Goal: Information Seeking & Learning: Understand process/instructions

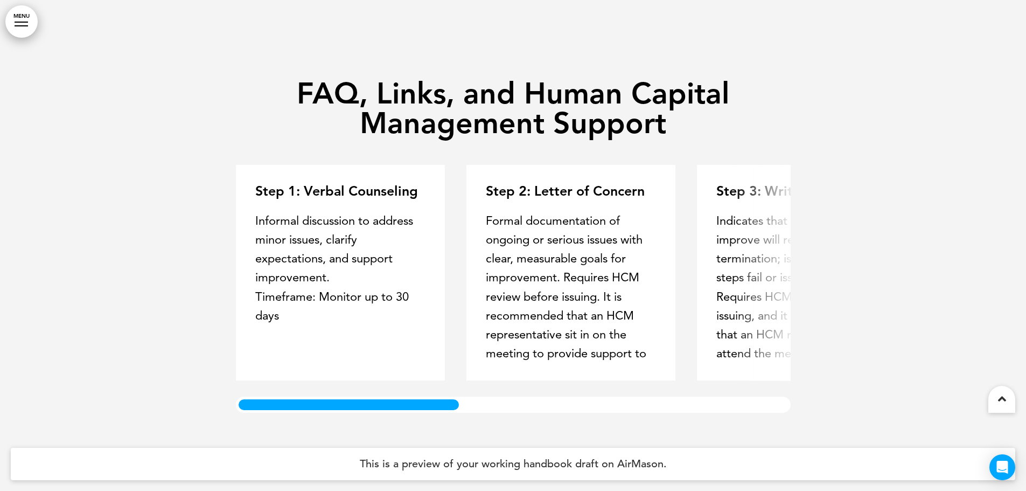
click at [241, 419] on div "FAQ, Links, and Human Capital Management Support Step 1: Verbal Counseling Info…" at bounding box center [513, 245] width 576 height 415
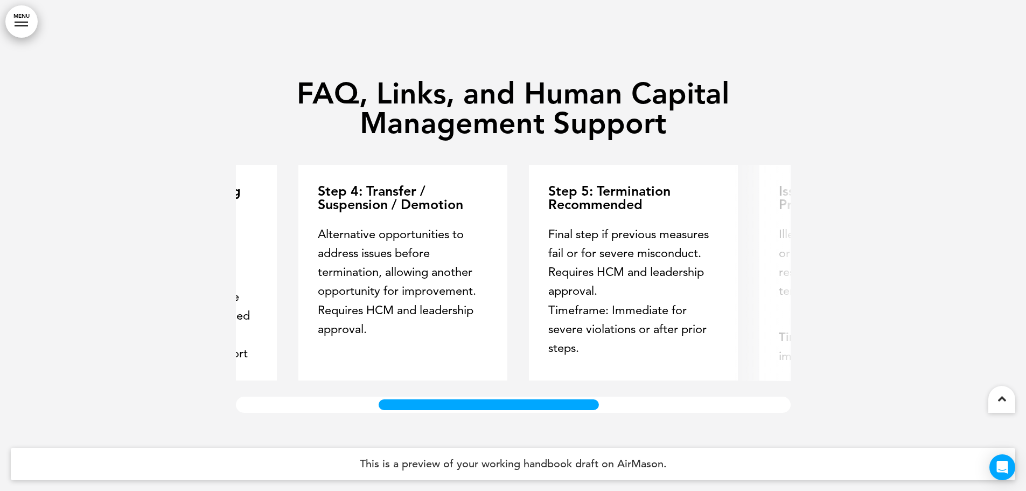
scroll to position [0, 807]
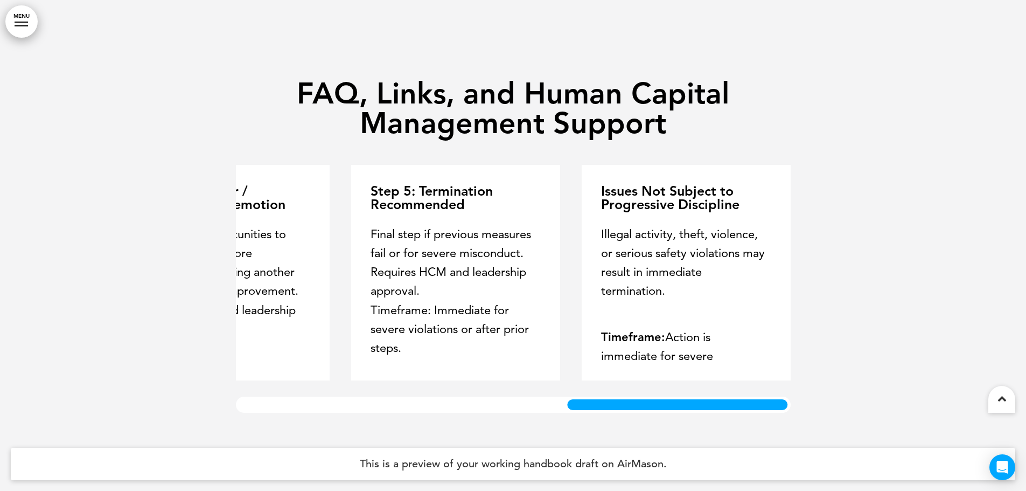
click at [773, 392] on div "Step 1: Verbal Counseling Informal discussion to address minor issues, clarify …" at bounding box center [513, 289] width 555 height 248
click at [27, 23] on link "MENU" at bounding box center [21, 21] width 32 height 32
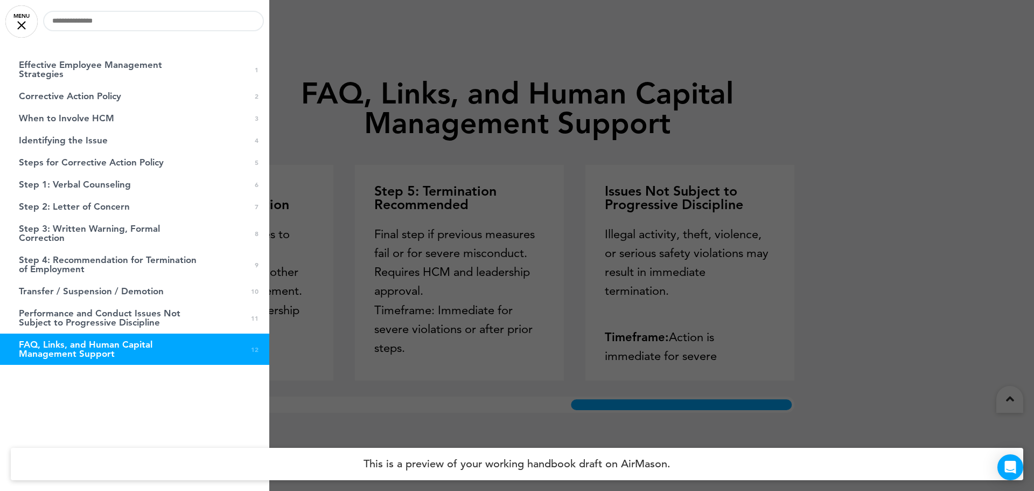
click at [241, 350] on link "FAQ, Links, and Human Capital Management Support 0 12" at bounding box center [134, 348] width 269 height 31
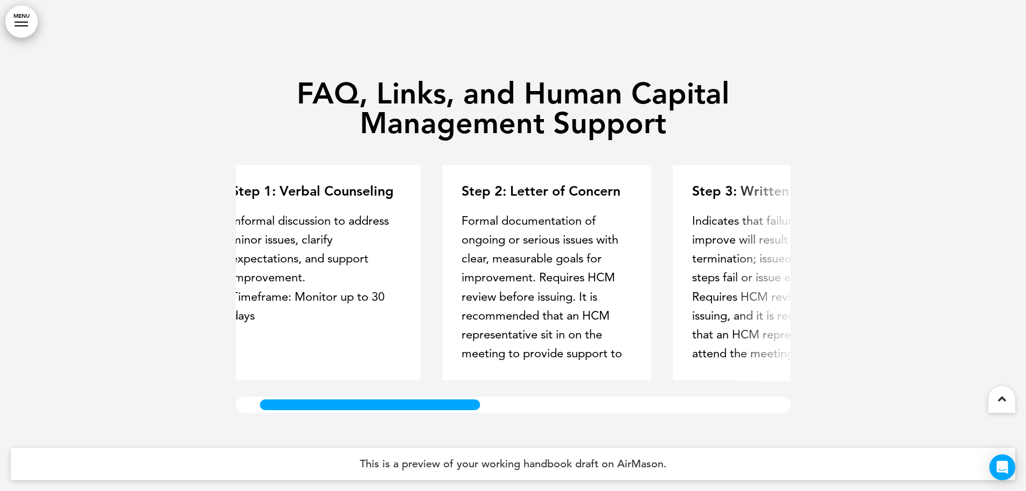
scroll to position [0, 0]
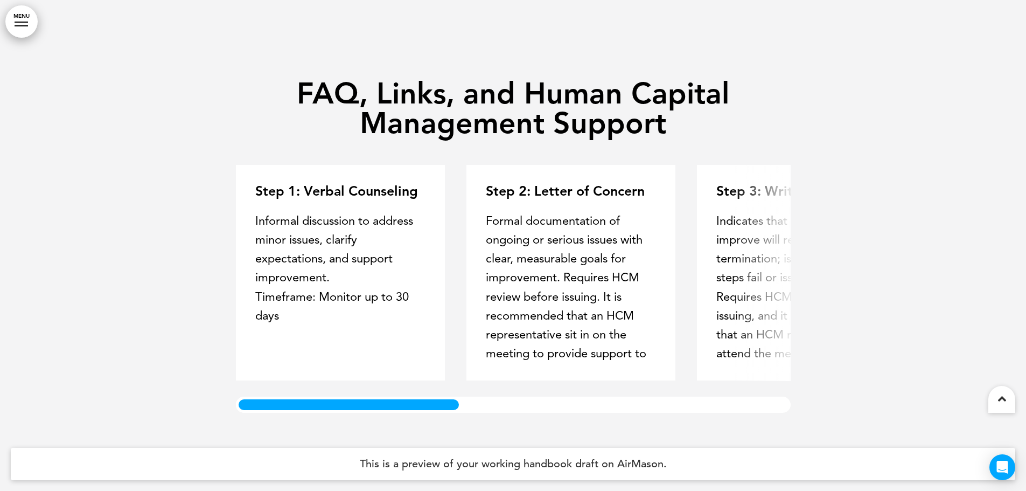
click at [301, 398] on div at bounding box center [349, 405] width 226 height 16
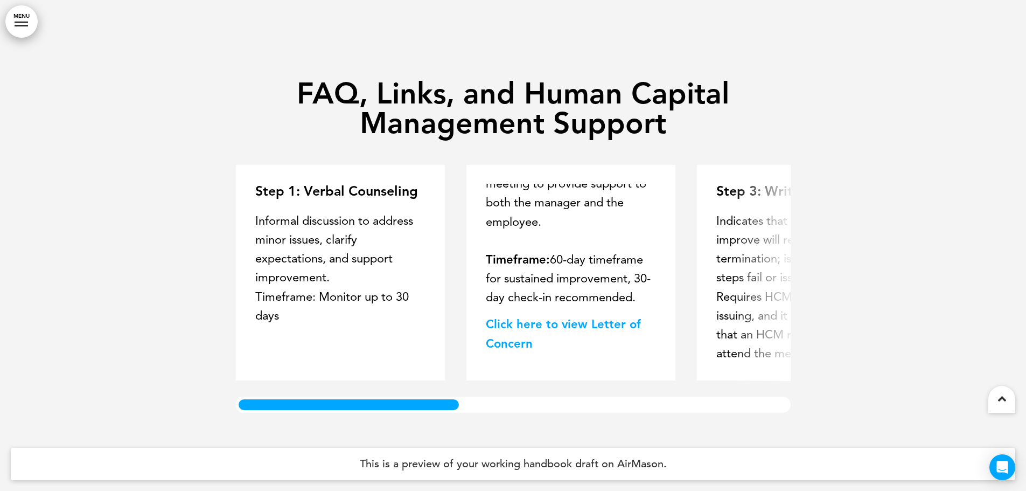
scroll to position [189, 0]
click at [524, 328] on link "﻿Click here to view Letter of Concern" at bounding box center [563, 333] width 155 height 33
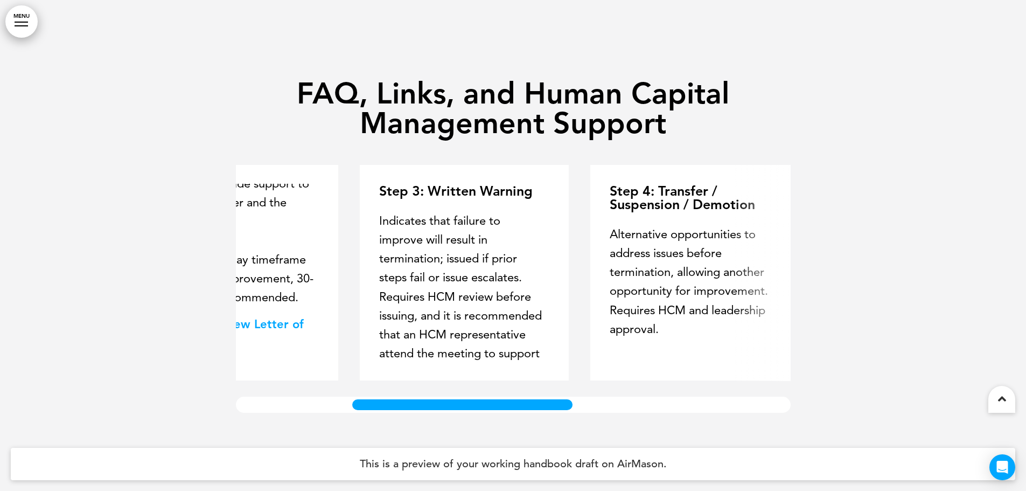
click at [482, 405] on div at bounding box center [463, 405] width 226 height 16
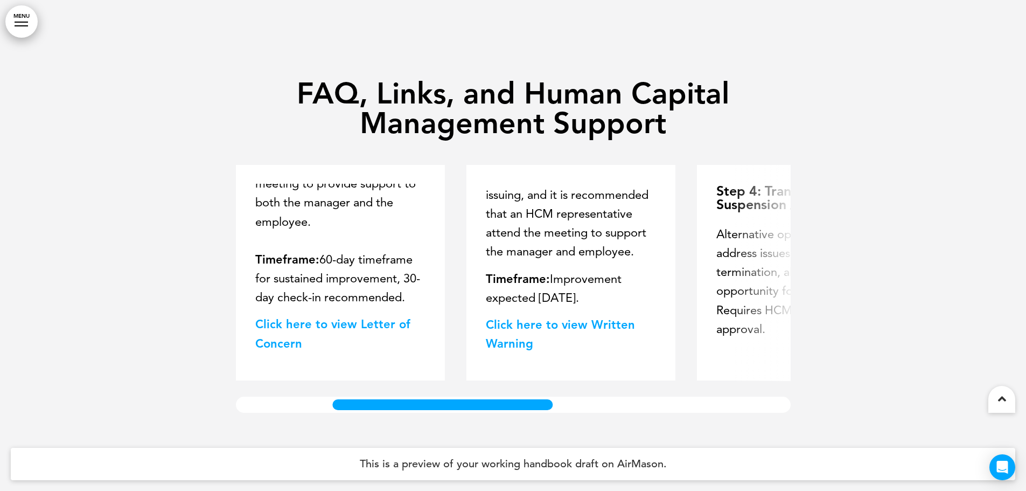
scroll to position [140, 0]
click at [540, 330] on link "Click here to view Written Warning" at bounding box center [560, 333] width 149 height 33
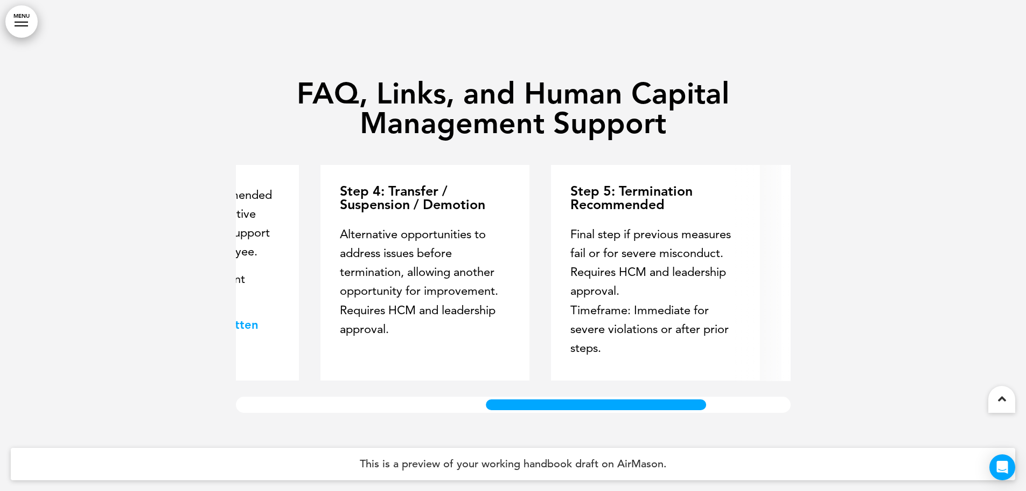
click at [643, 397] on div at bounding box center [596, 405] width 226 height 16
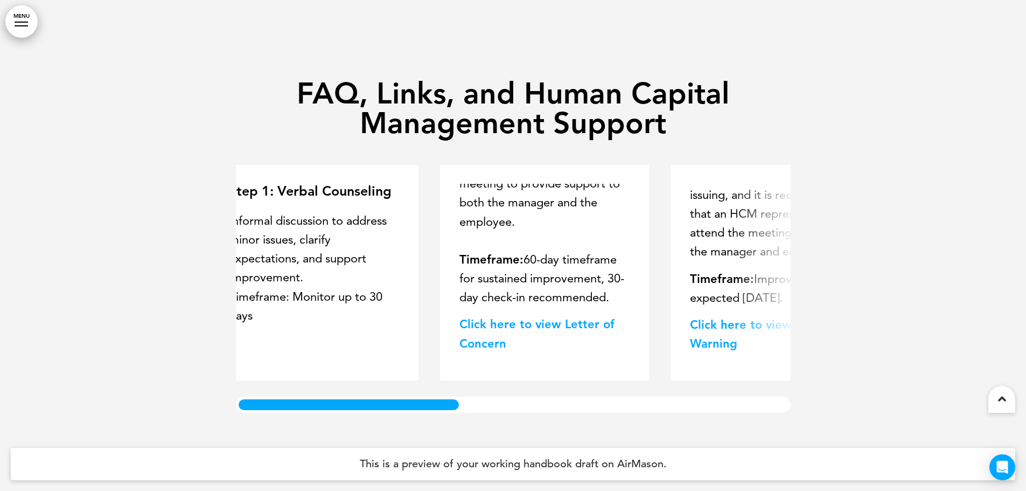
scroll to position [0, 0]
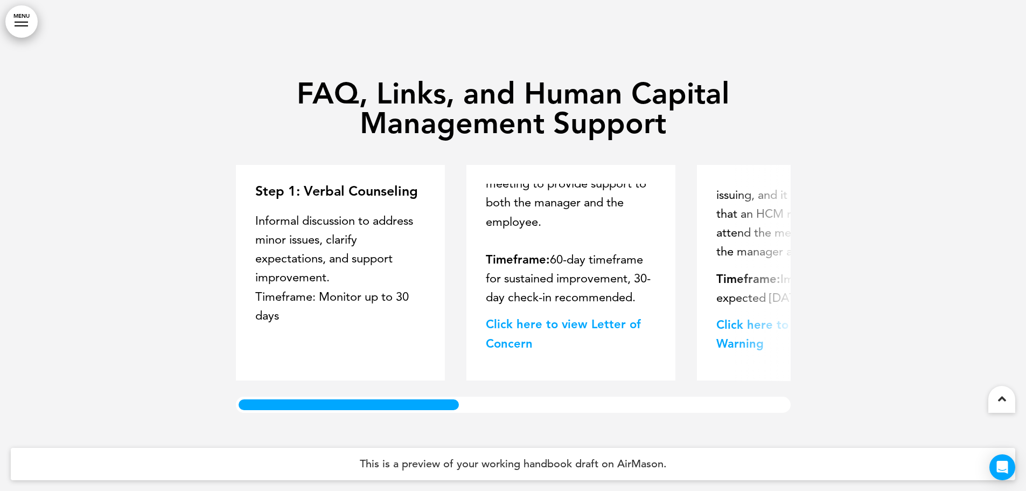
click at [215, 392] on div "FAQ, Links, and Human Capital Management Support Step 1: Verbal Counseling Info…" at bounding box center [513, 245] width 1026 height 491
click at [17, 29] on link "MENU" at bounding box center [21, 21] width 32 height 32
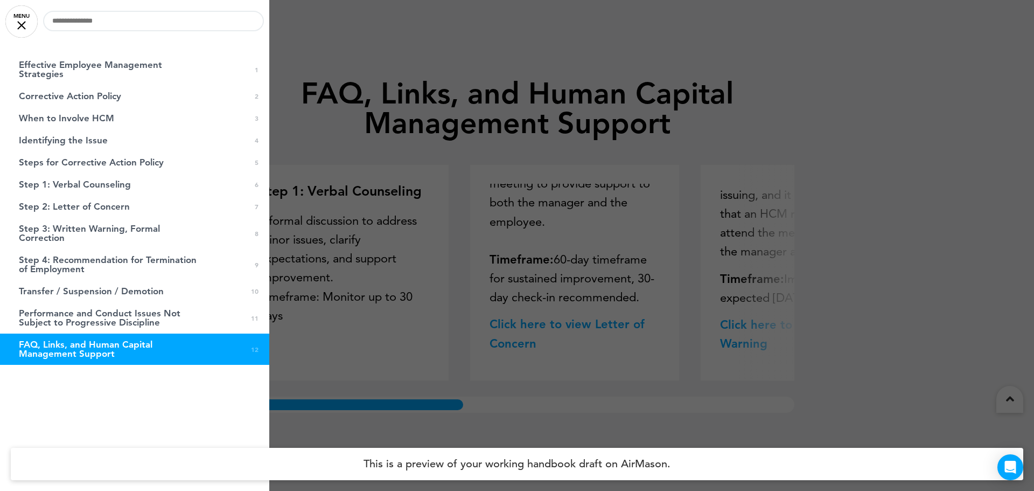
click at [342, 137] on div at bounding box center [517, 245] width 1034 height 491
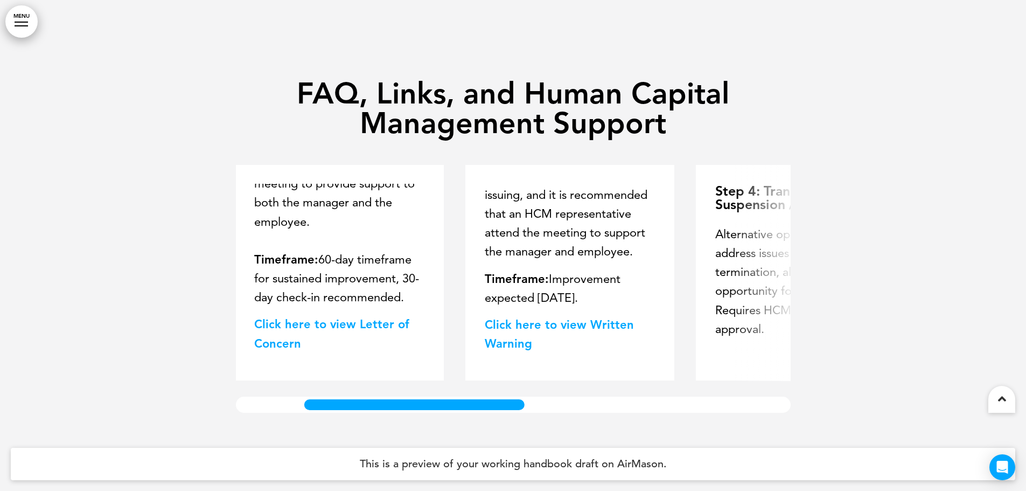
scroll to position [0, 0]
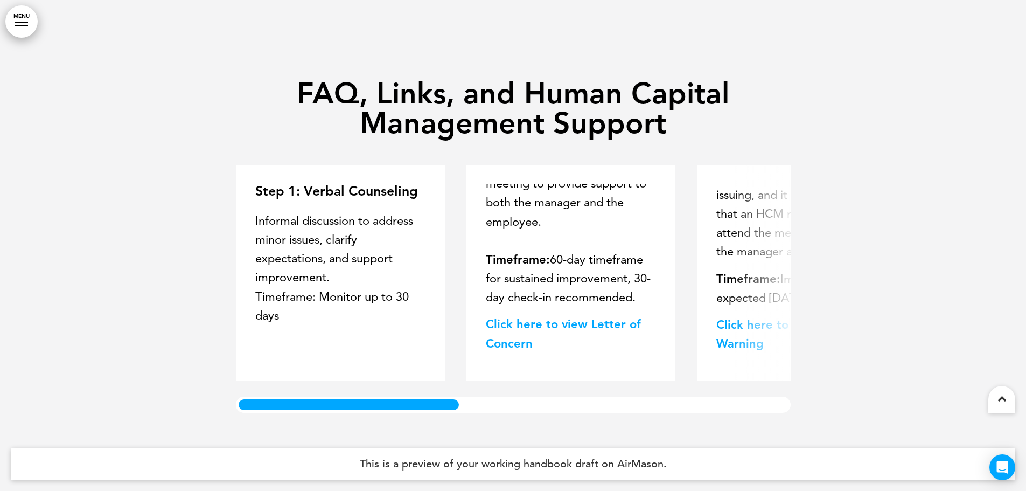
click at [202, 426] on div "FAQ, Links, and Human Capital Management Support Step 1: Verbal Counseling Info…" at bounding box center [513, 245] width 1026 height 491
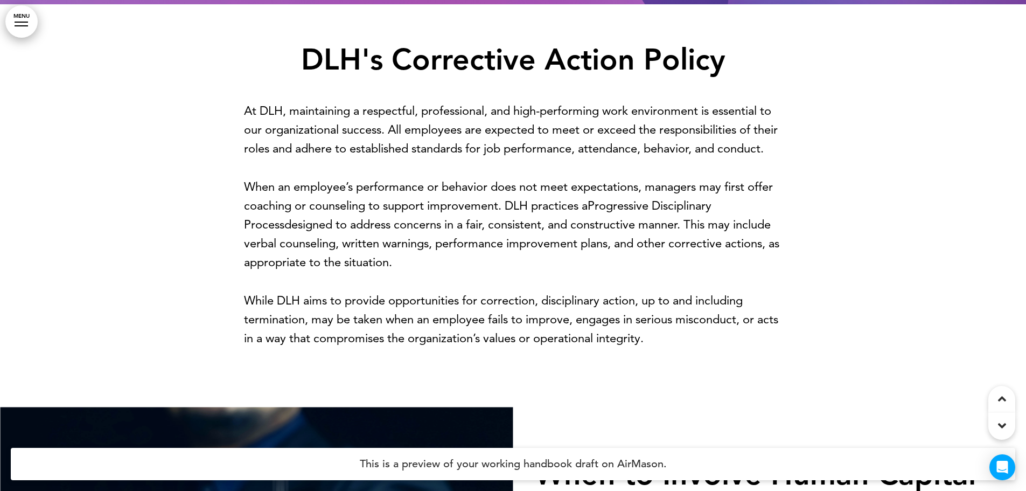
scroll to position [539, 0]
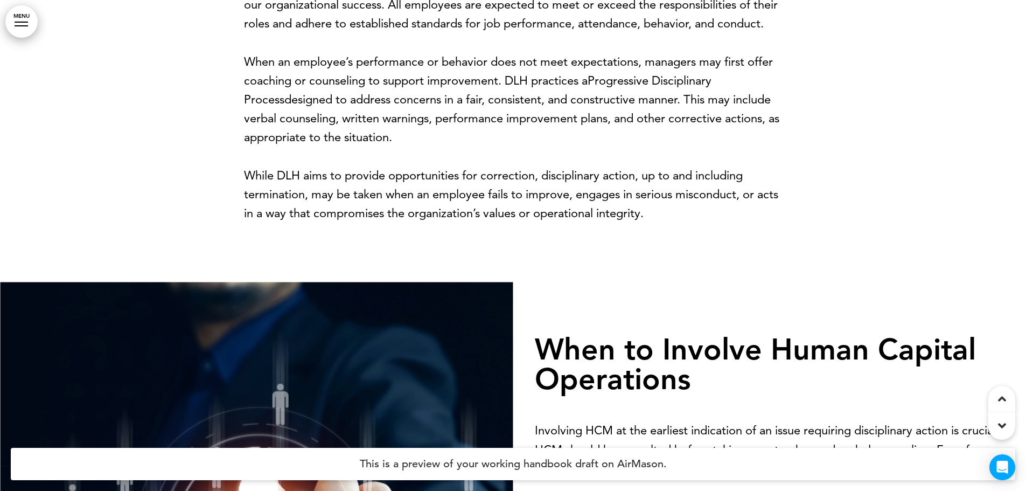
scroll to position [593, 0]
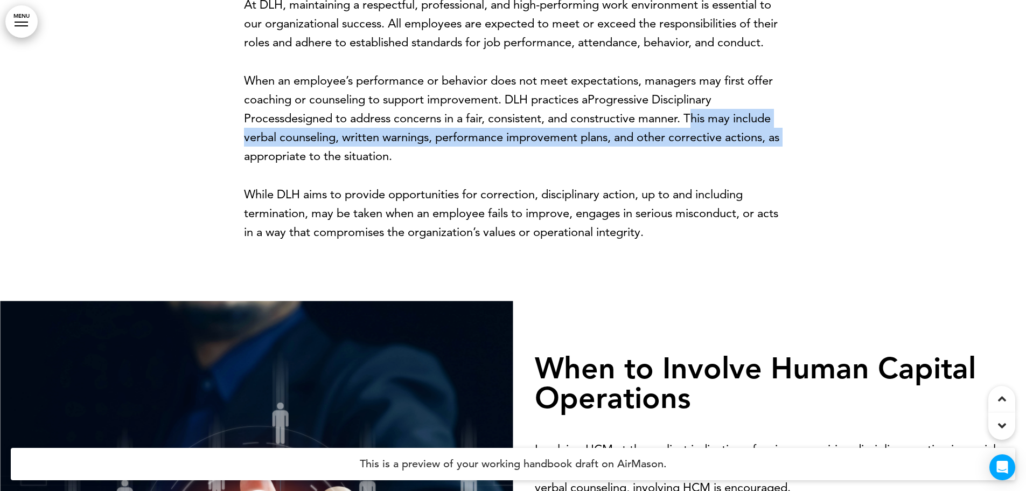
drag, startPoint x: 650, startPoint y: 136, endPoint x: 758, endPoint y: 154, distance: 108.7
click at [758, 154] on p "When an employee’s performance or behavior does not meet expectations, managers…" at bounding box center [513, 118] width 539 height 95
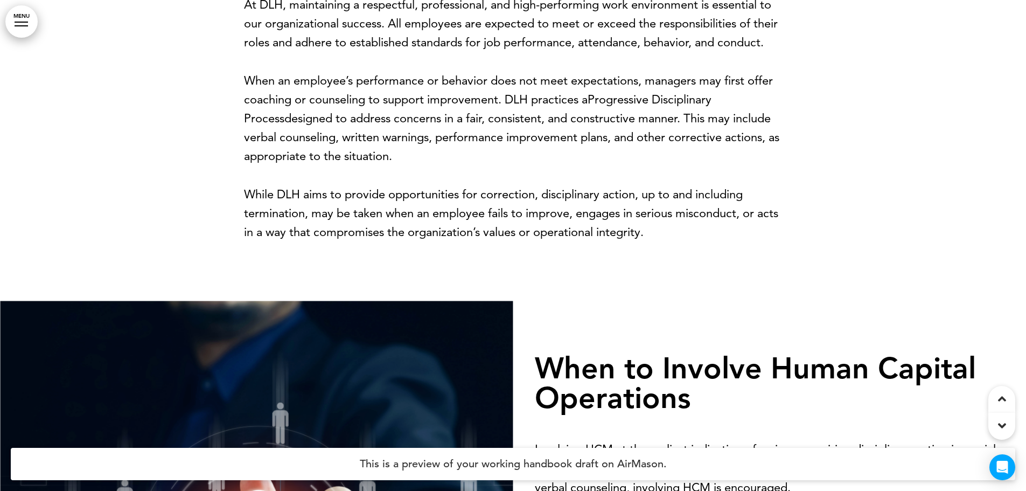
click at [602, 166] on p "When an employee’s performance or behavior does not meet expectations, managers…" at bounding box center [513, 118] width 539 height 95
drag, startPoint x: 650, startPoint y: 137, endPoint x: 401, endPoint y: 183, distance: 252.5
click at [401, 166] on p "When an employee’s performance or behavior does not meet expectations, managers…" at bounding box center [513, 118] width 539 height 95
copy p "This may include verbal counseling, written warnings, performance improvement p…"
click at [831, 170] on div at bounding box center [513, 99] width 1026 height 402
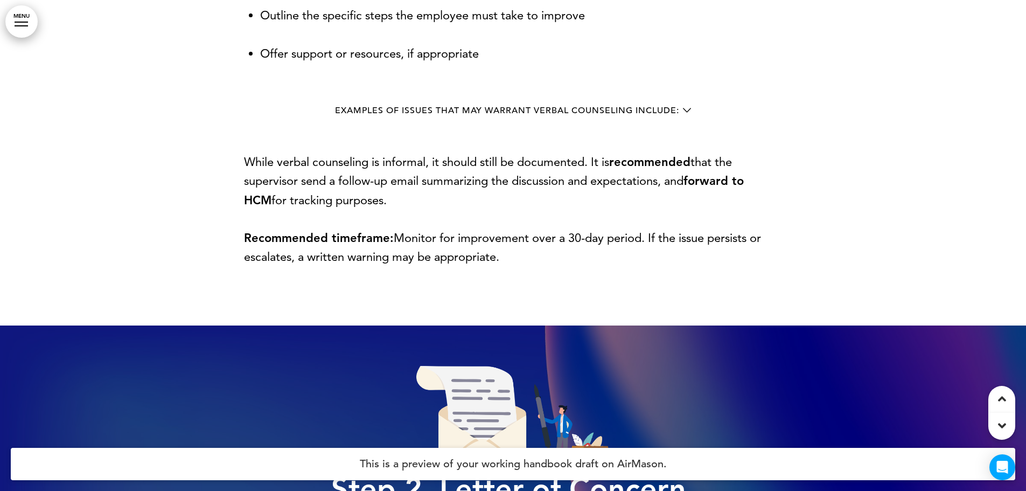
scroll to position [2802, 0]
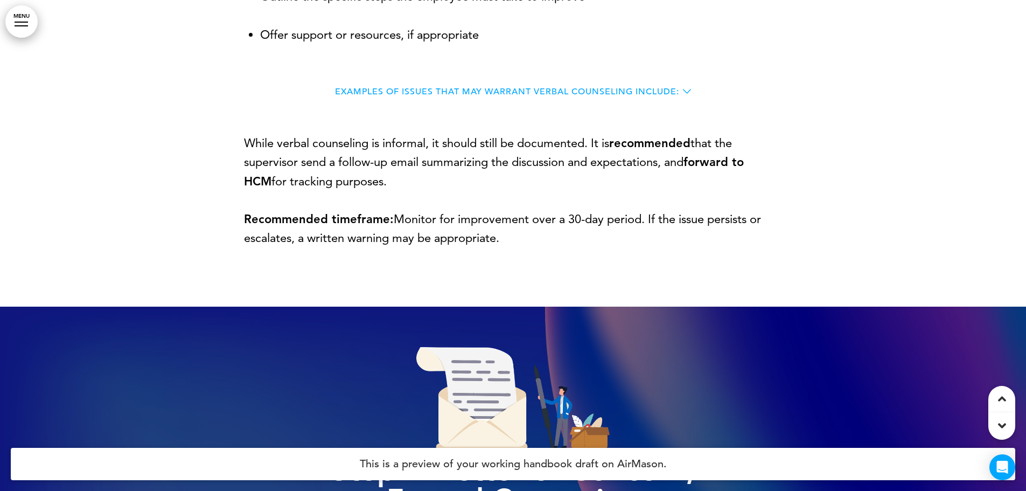
click at [663, 96] on span "Examples of issues that may warrant verbal counseling include:" at bounding box center [507, 91] width 344 height 9
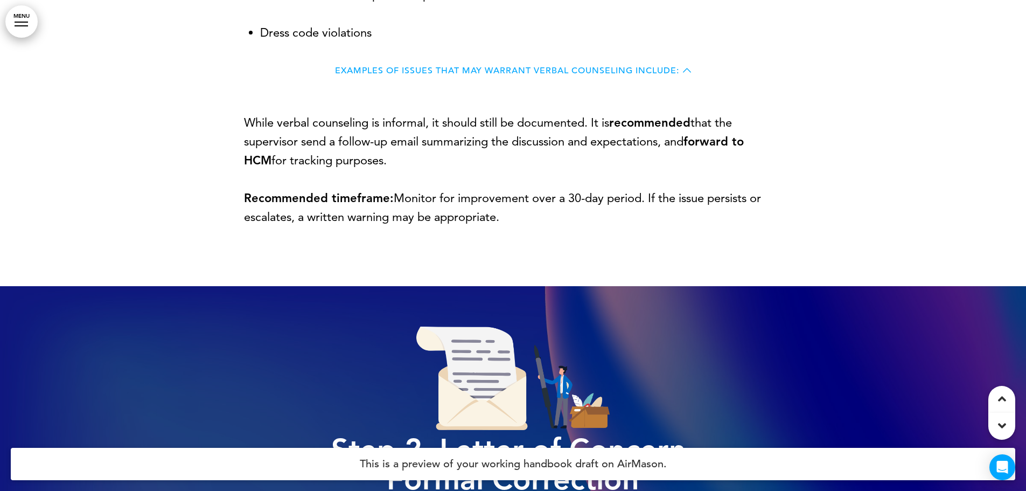
click at [600, 75] on span "Examples of issues that may warrant verbal counseling include:" at bounding box center [507, 70] width 344 height 9
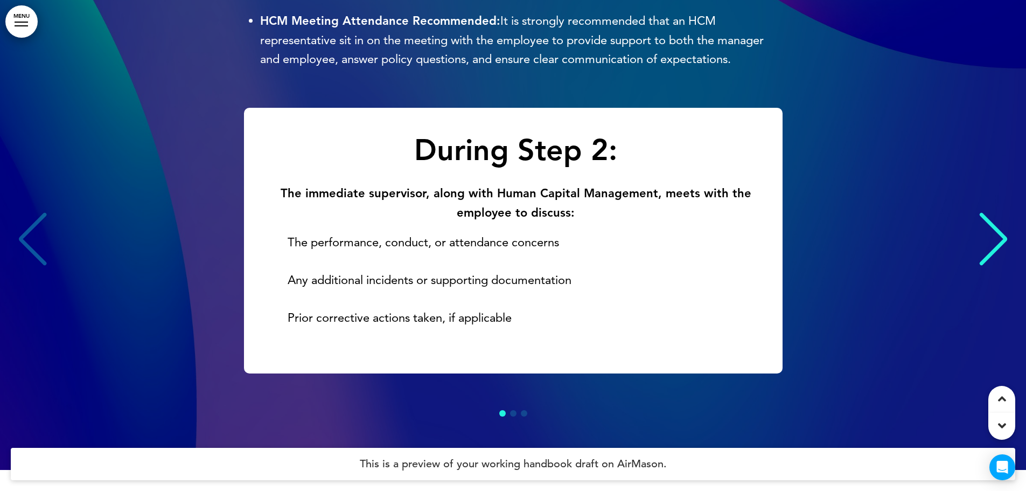
scroll to position [3575, 0]
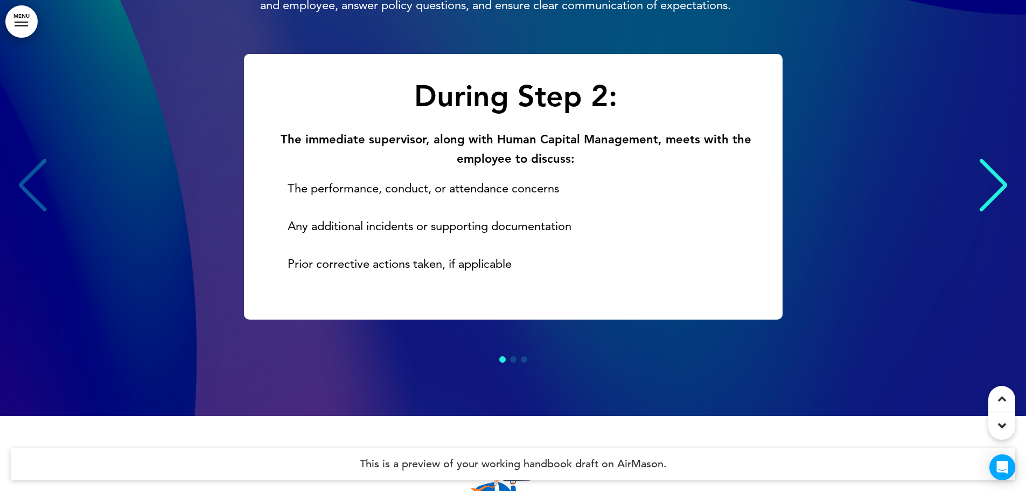
click at [998, 212] on div "Next slide" at bounding box center [993, 185] width 33 height 54
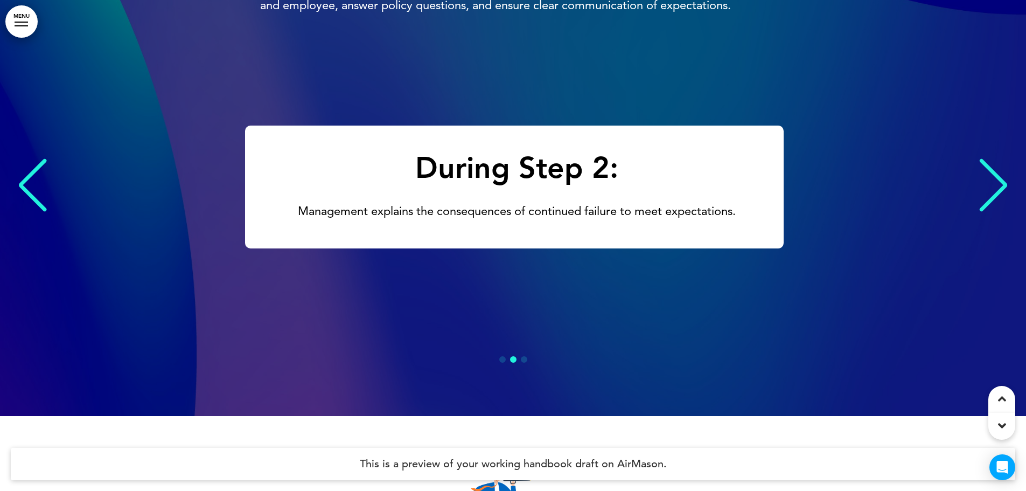
scroll to position [0, 1010]
click at [998, 212] on div "Next slide" at bounding box center [993, 185] width 33 height 54
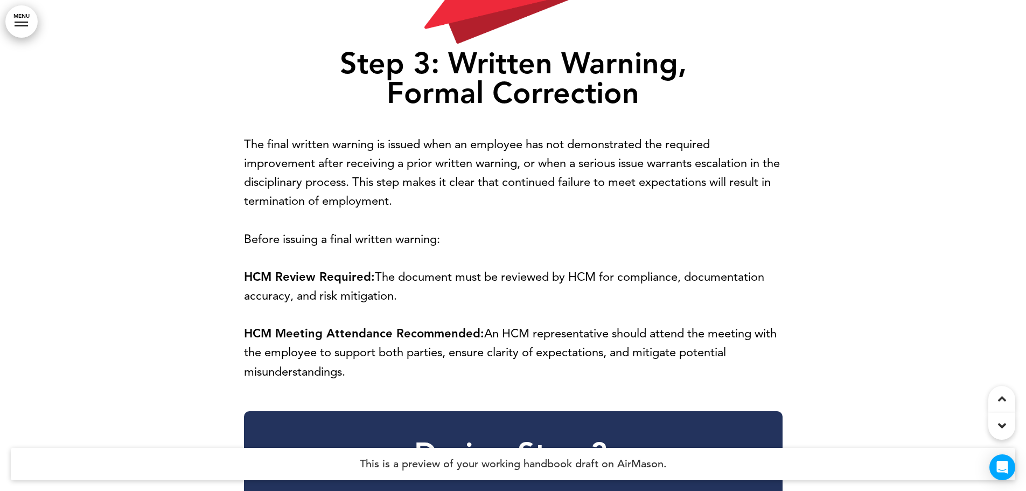
scroll to position [4113, 0]
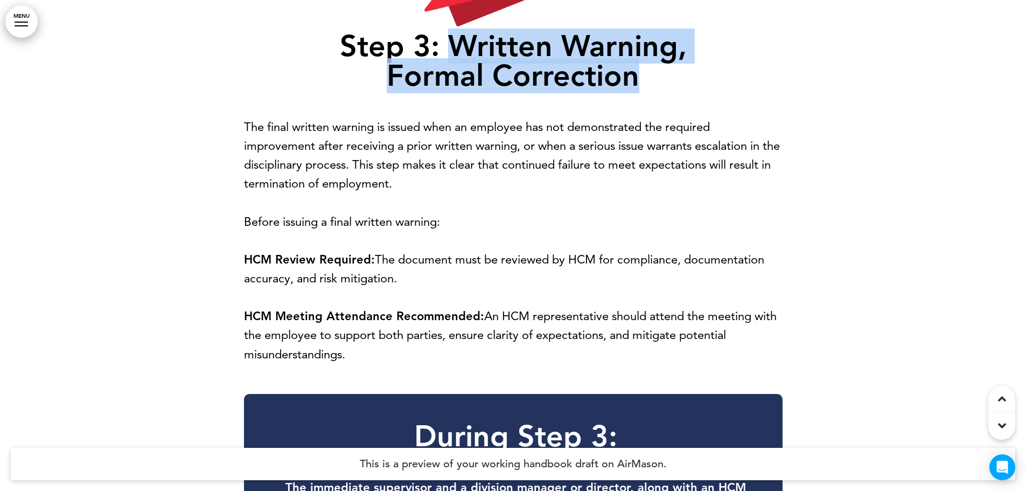
drag, startPoint x: 450, startPoint y: 88, endPoint x: 662, endPoint y: 117, distance: 213.8
click at [662, 91] on h1 "Step 3: Written Warning, Formal Correction" at bounding box center [513, 4] width 539 height 173
click at [729, 91] on h1 "Step 3: Written Warning, Formal Correction" at bounding box center [513, 4] width 539 height 173
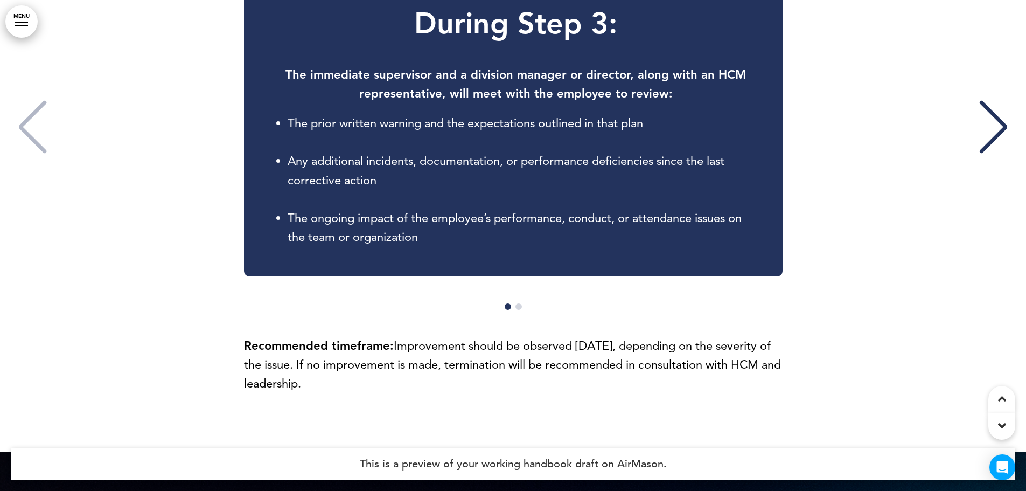
scroll to position [4544, 0]
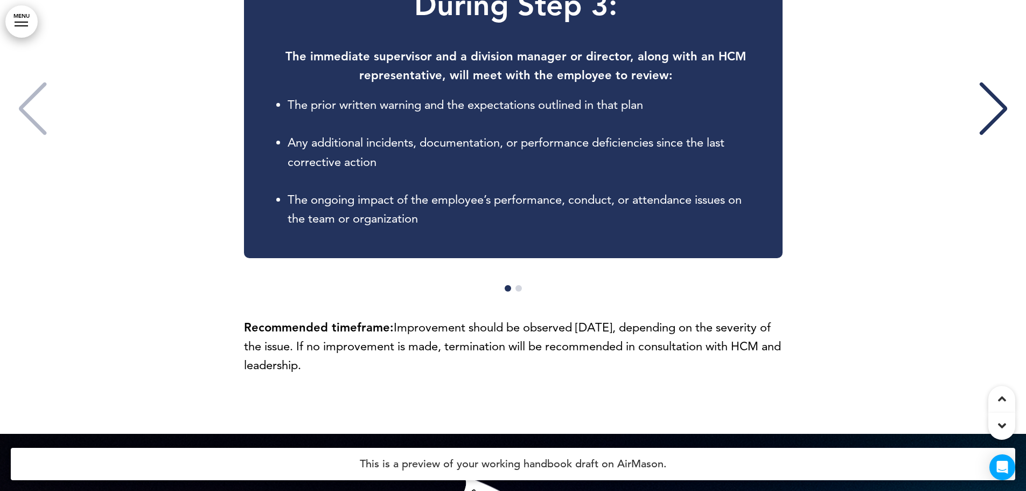
click at [1000, 131] on div "Next slide" at bounding box center [993, 109] width 33 height 54
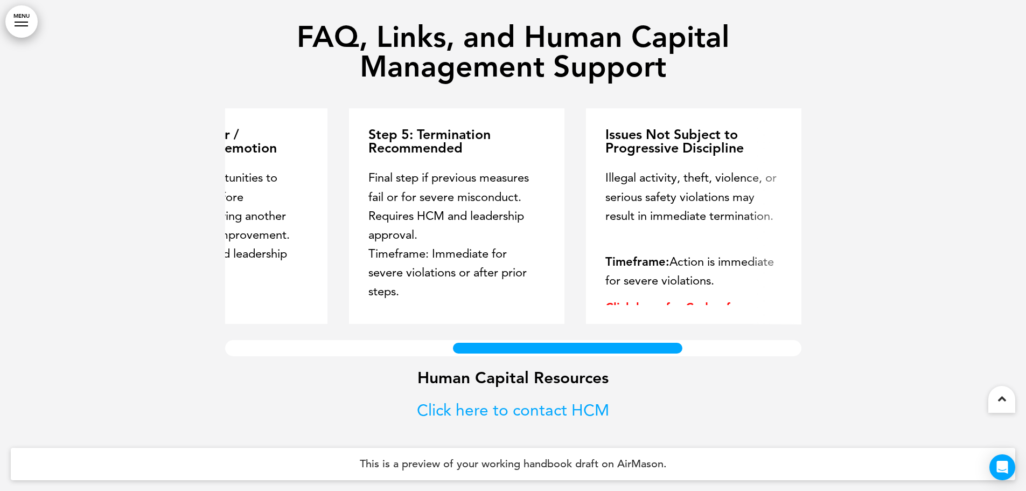
scroll to position [0, 0]
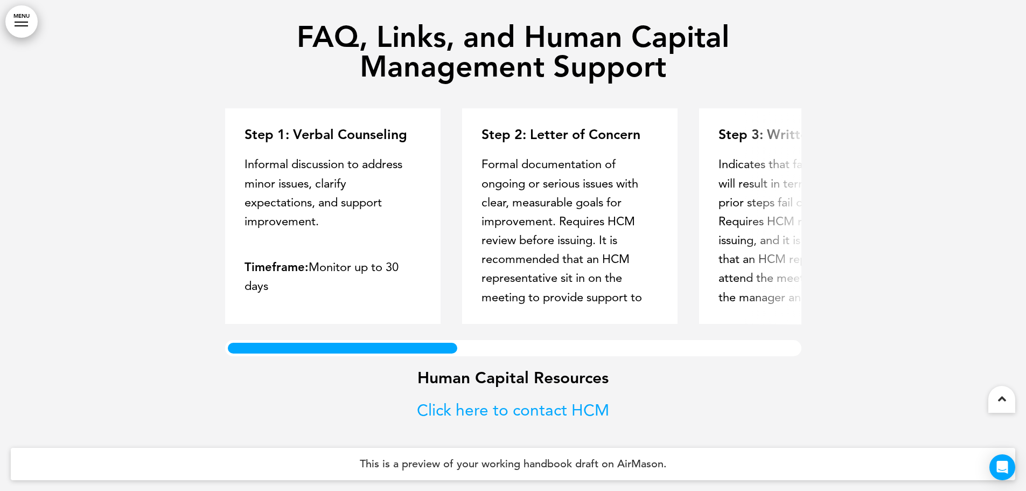
click at [135, 389] on div "FAQ, Links, and Human Capital Management Support Step 1: Verbal Counseling Info…" at bounding box center [513, 236] width 1026 height 509
click at [529, 411] on link "Click here to contact HCM﻿" at bounding box center [513, 410] width 192 height 20
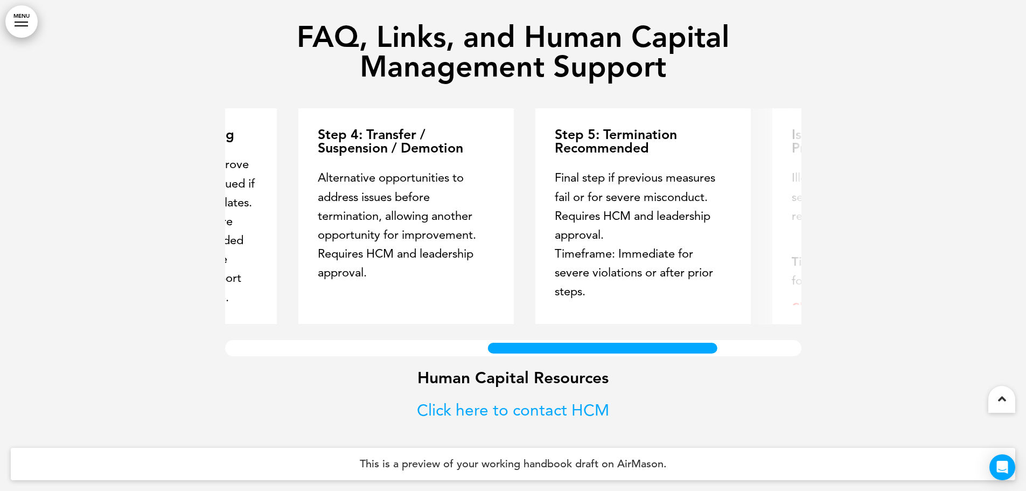
scroll to position [0, 711]
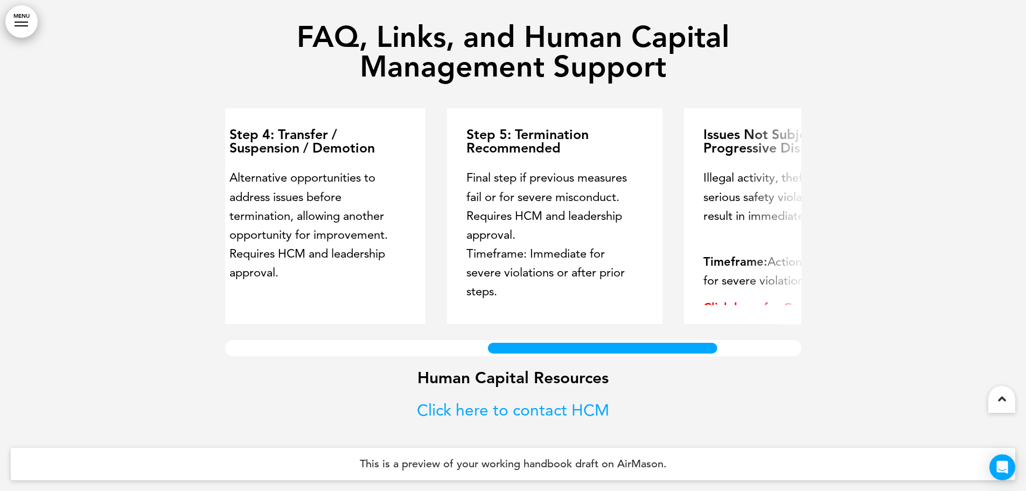
click at [683, 345] on div at bounding box center [602, 348] width 235 height 16
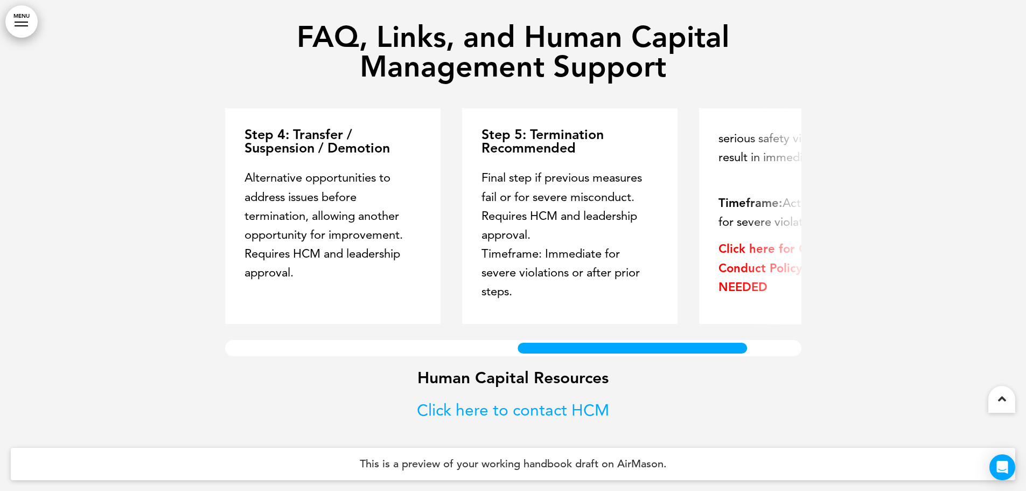
scroll to position [0, 824]
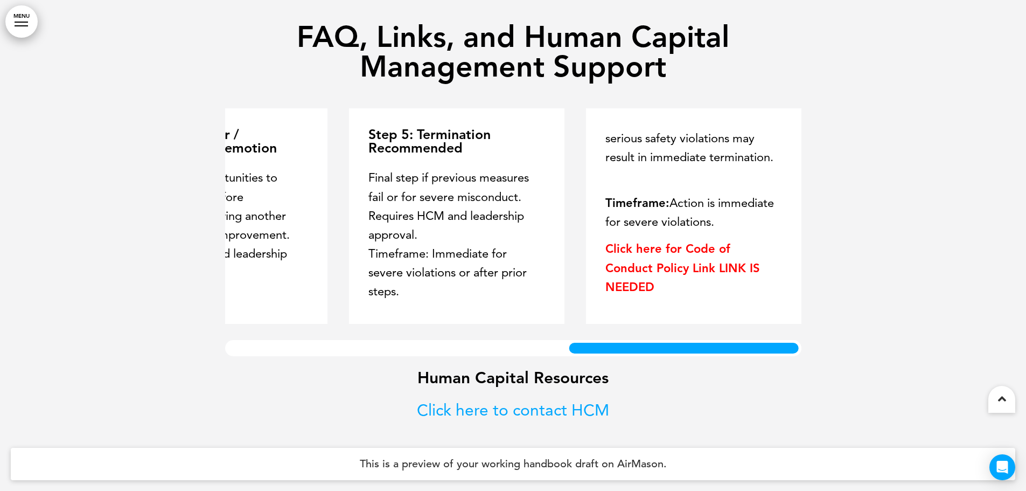
click at [749, 350] on div at bounding box center [683, 348] width 235 height 16
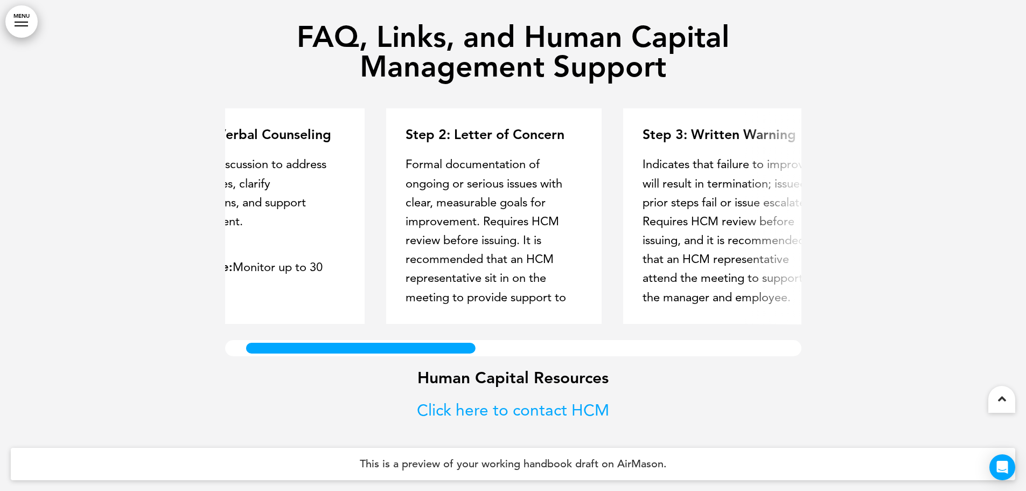
scroll to position [0, 0]
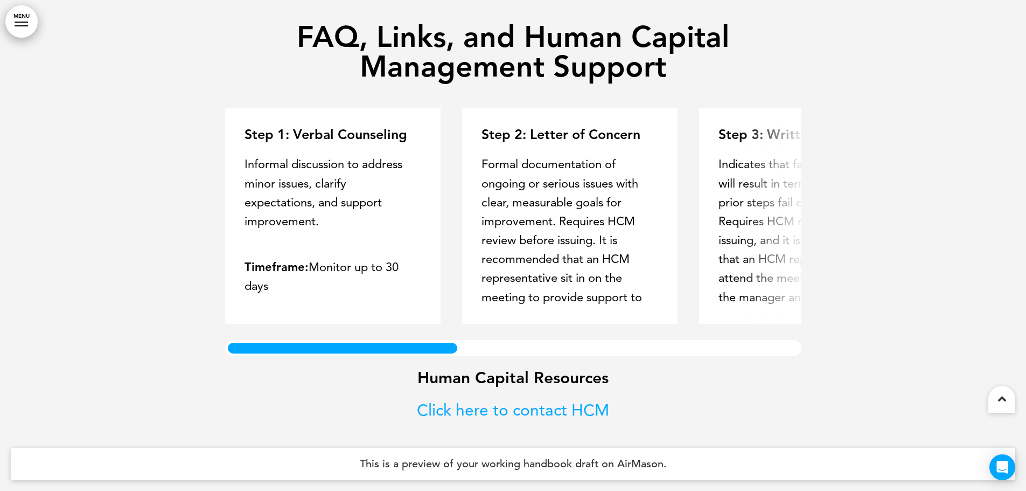
click at [270, 353] on div at bounding box center [342, 348] width 235 height 16
